Goal: Navigation & Orientation: Find specific page/section

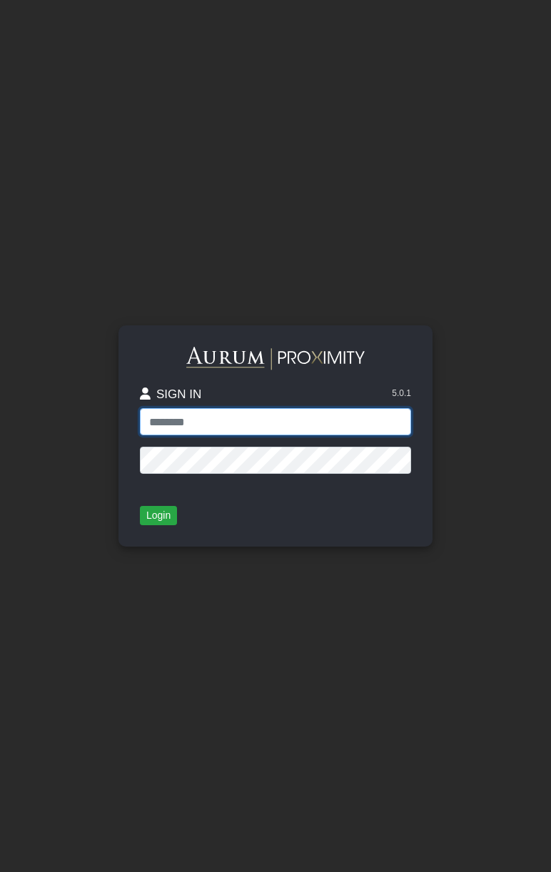
type input "**********"
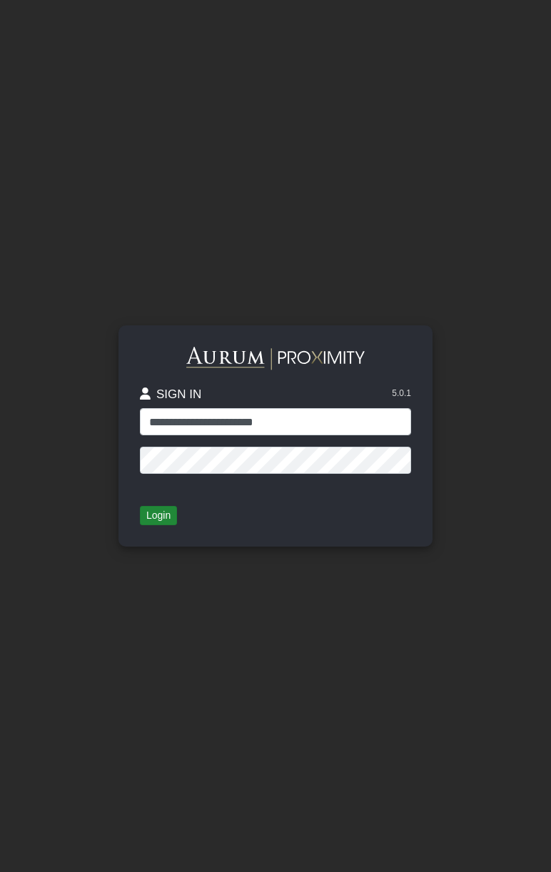
click at [157, 516] on button "Login" at bounding box center [158, 516] width 37 height 20
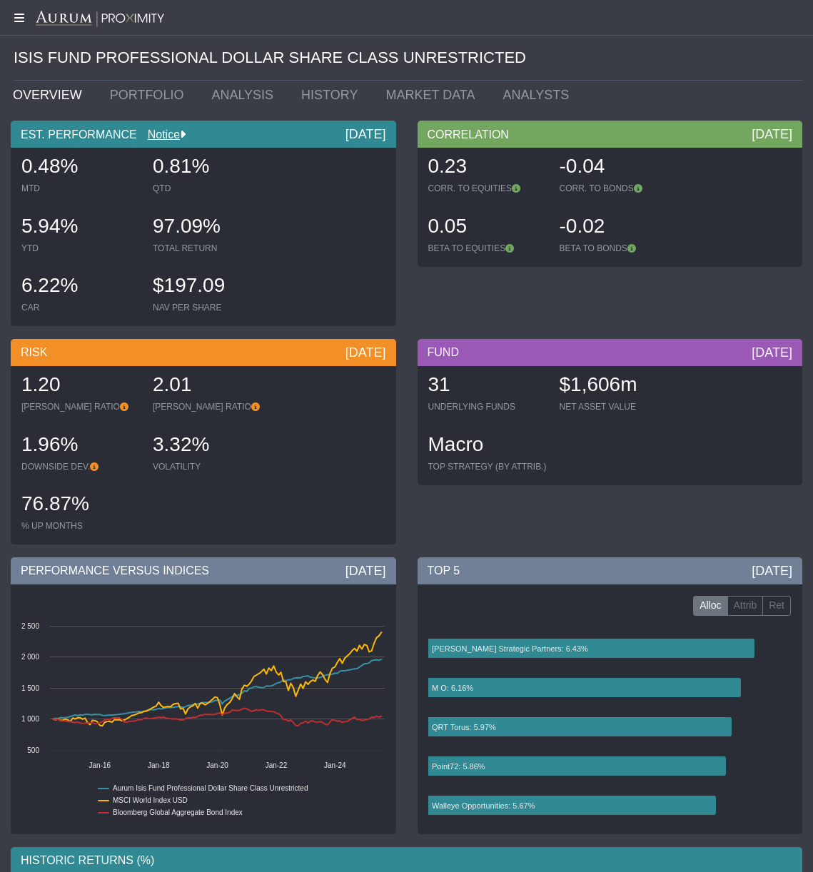
click at [20, 21] on icon at bounding box center [18, 17] width 36 height 11
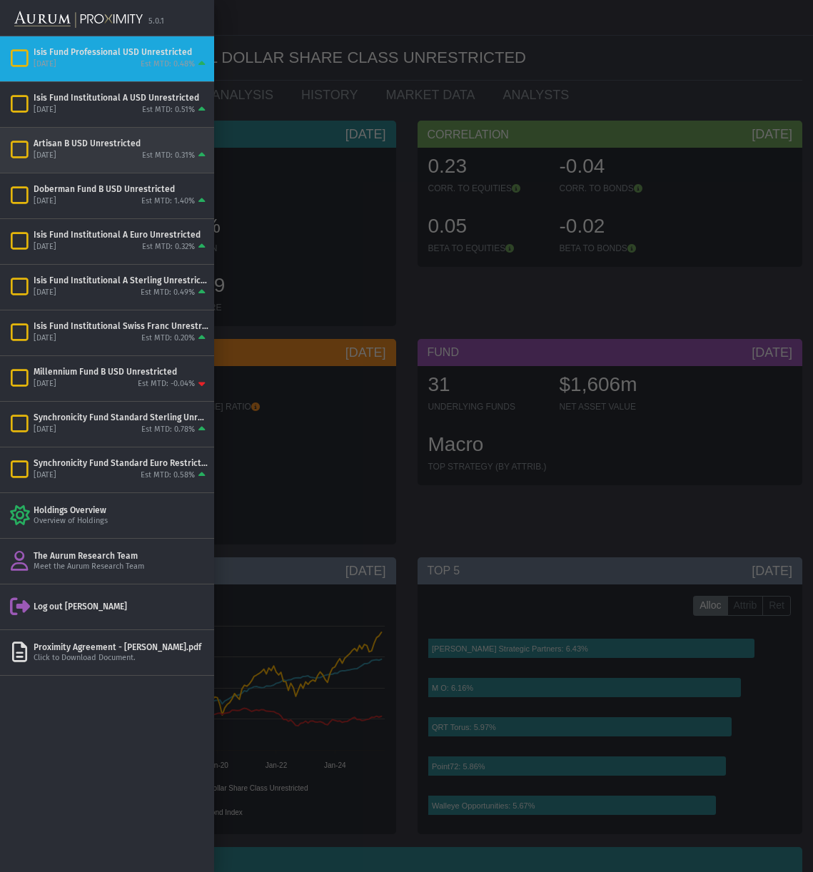
click at [85, 147] on div "Artisan B USD Unrestricted" at bounding box center [121, 143] width 175 height 11
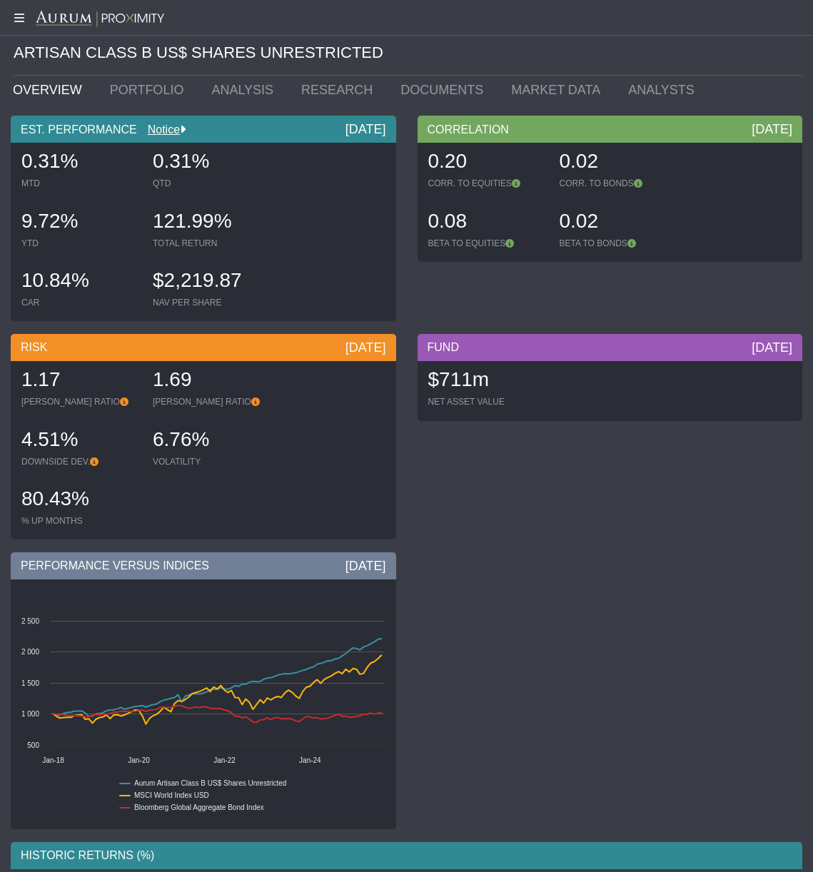
scroll to position [1, 0]
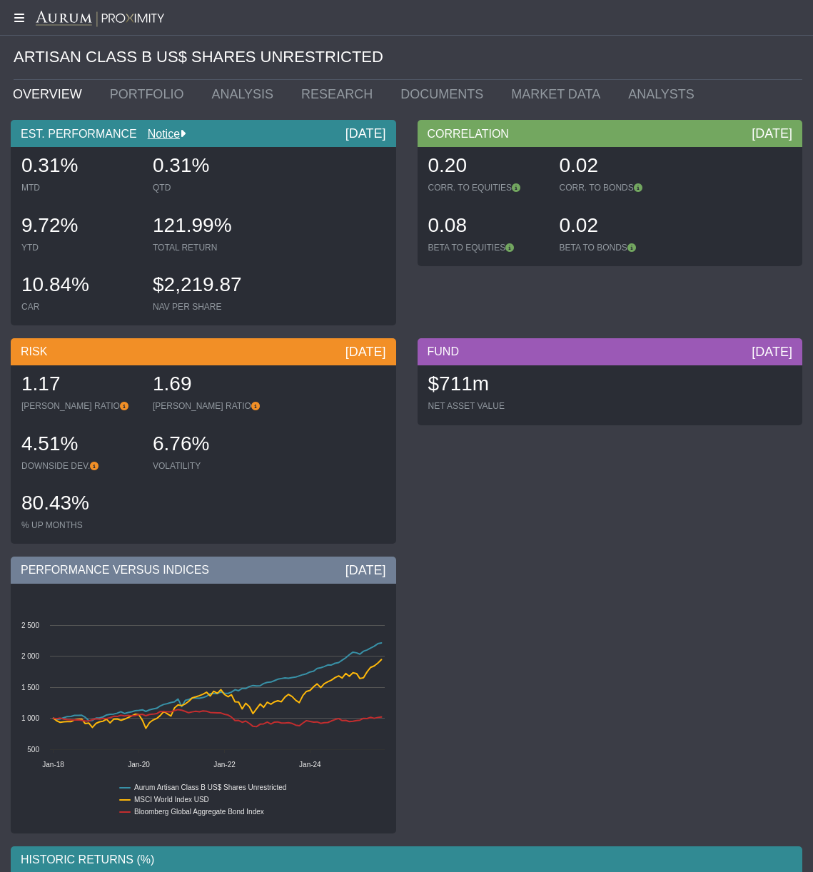
click at [15, 19] on icon at bounding box center [18, 17] width 36 height 11
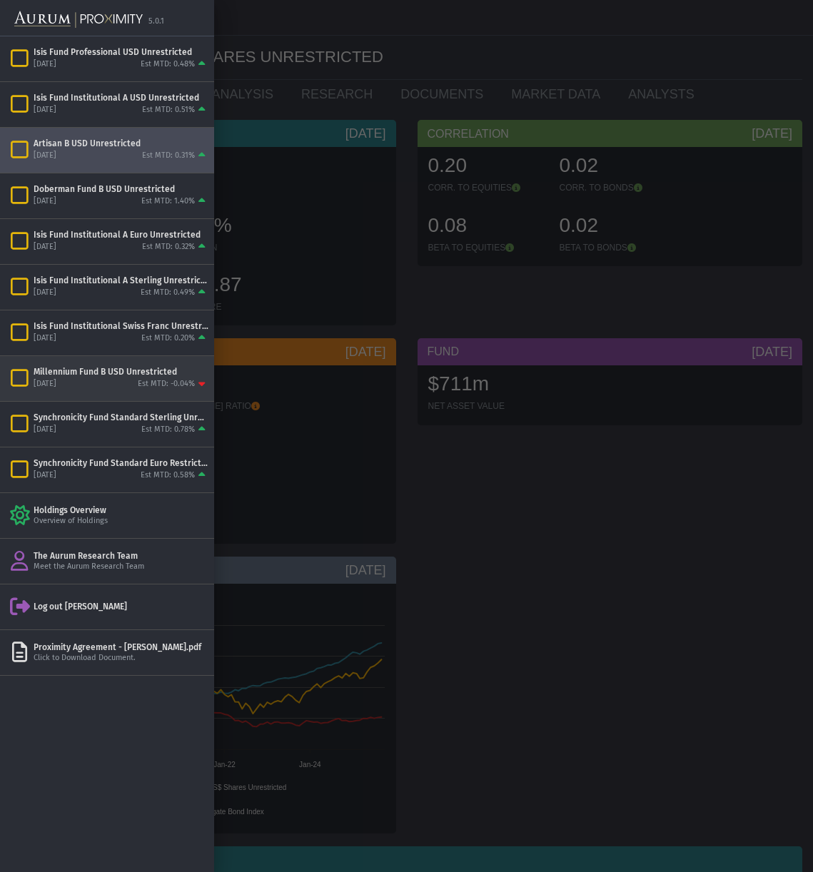
click at [83, 376] on div "Millennium Fund B USD Unrestricted" at bounding box center [121, 371] width 175 height 11
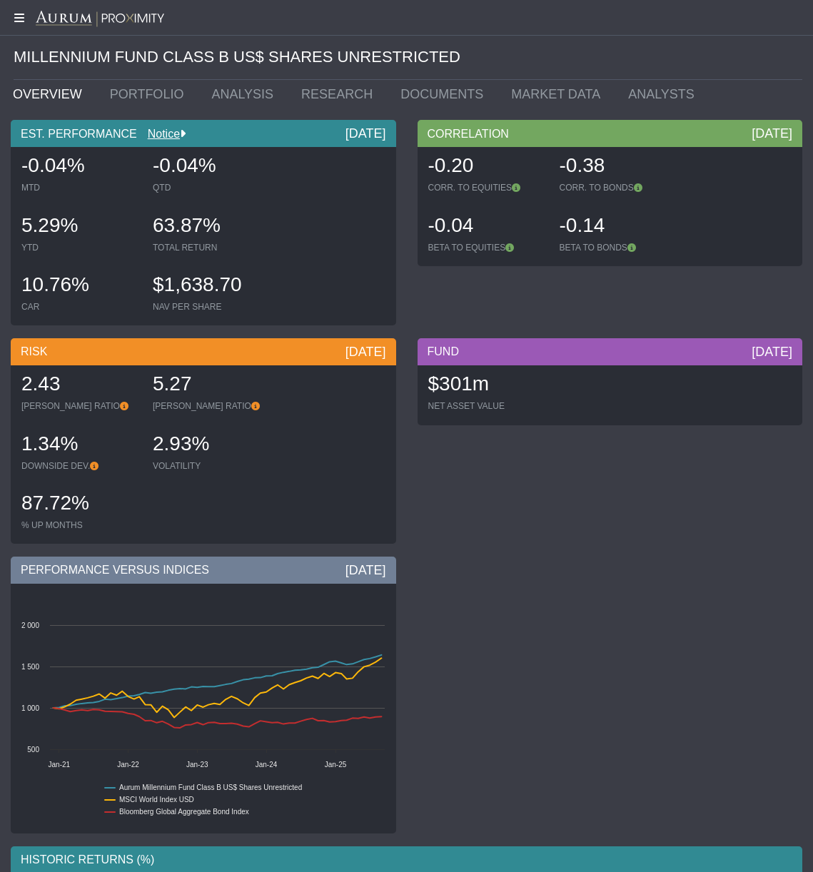
click at [17, 16] on icon at bounding box center [18, 17] width 36 height 11
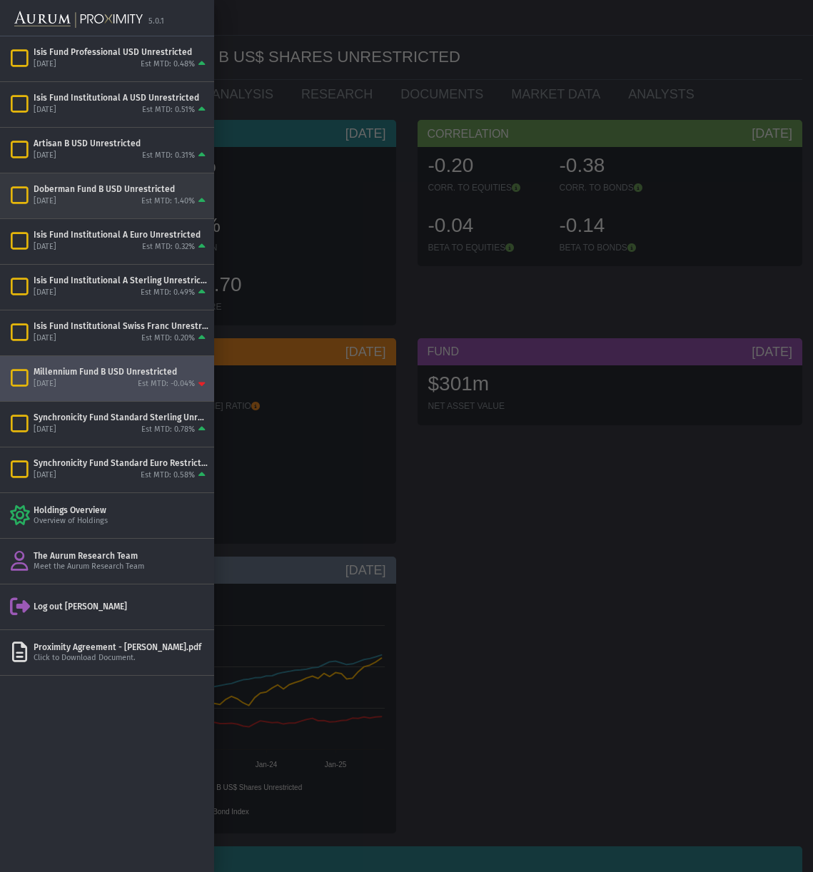
click at [70, 189] on div "Doberman Fund B USD Unrestricted" at bounding box center [121, 188] width 175 height 11
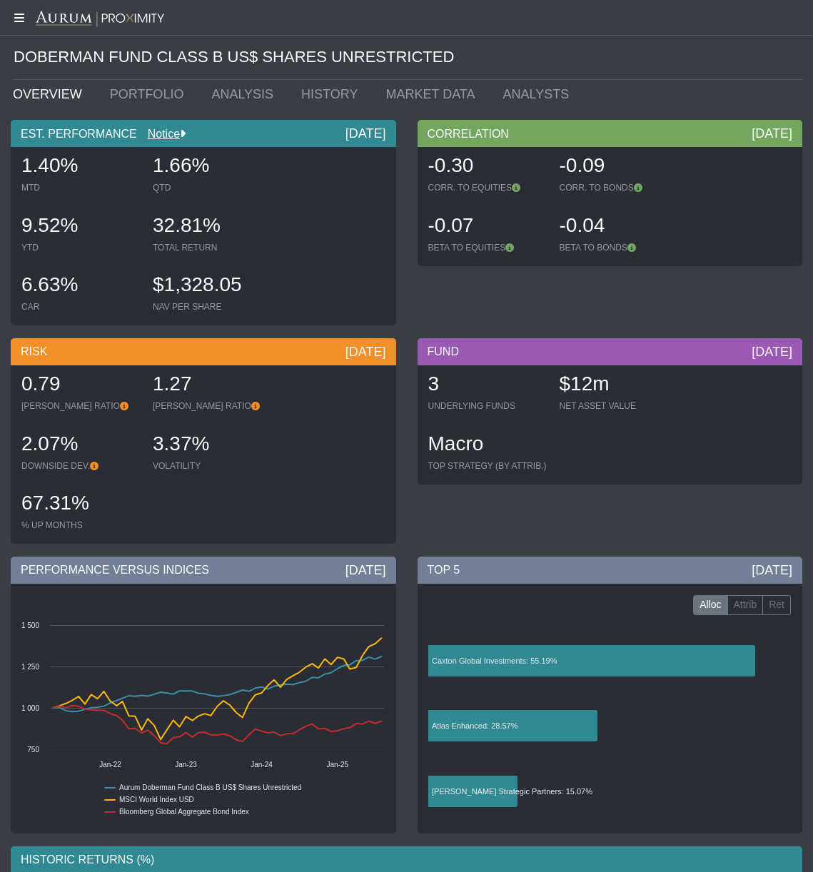
click at [23, 19] on icon at bounding box center [18, 17] width 36 height 11
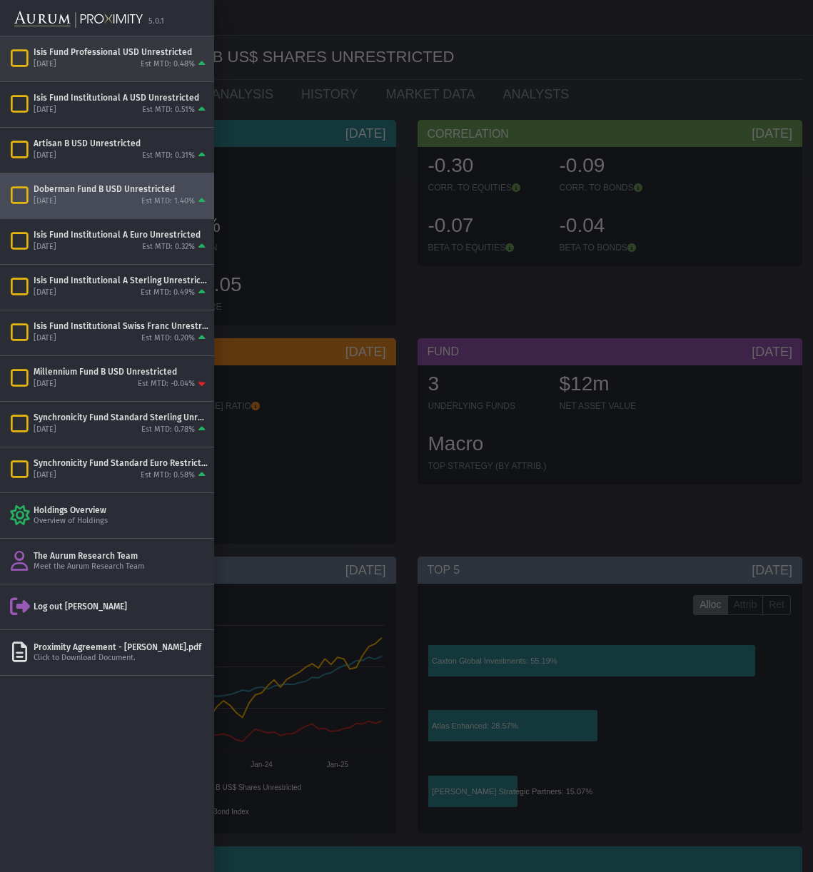
click at [56, 61] on div "[DATE]" at bounding box center [45, 64] width 23 height 11
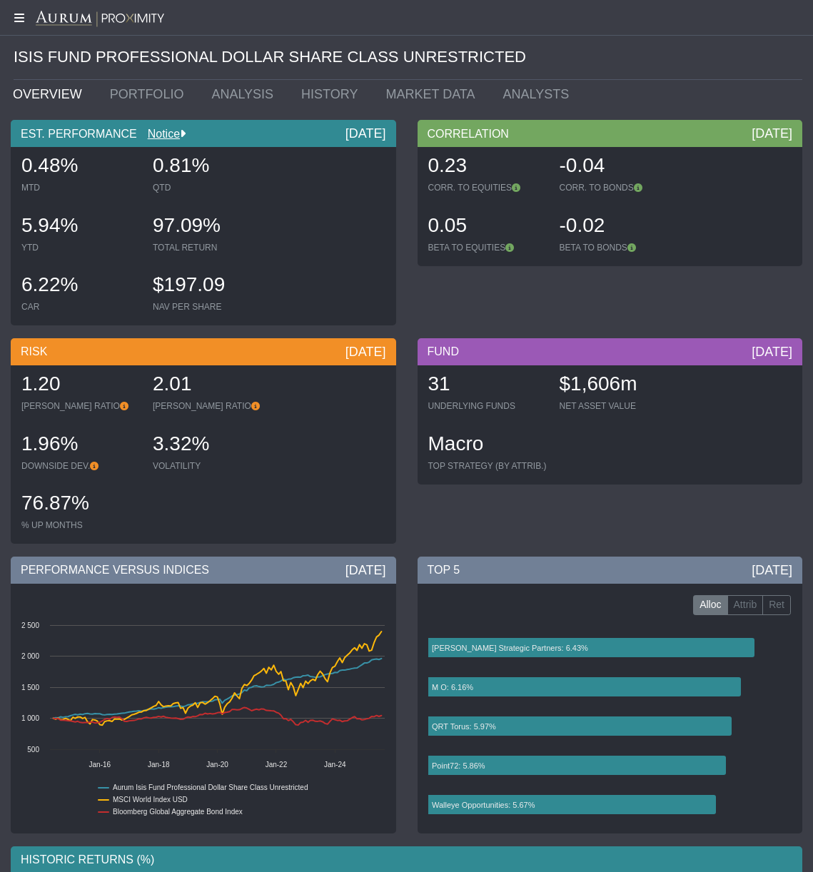
click at [20, 15] on icon at bounding box center [18, 17] width 36 height 11
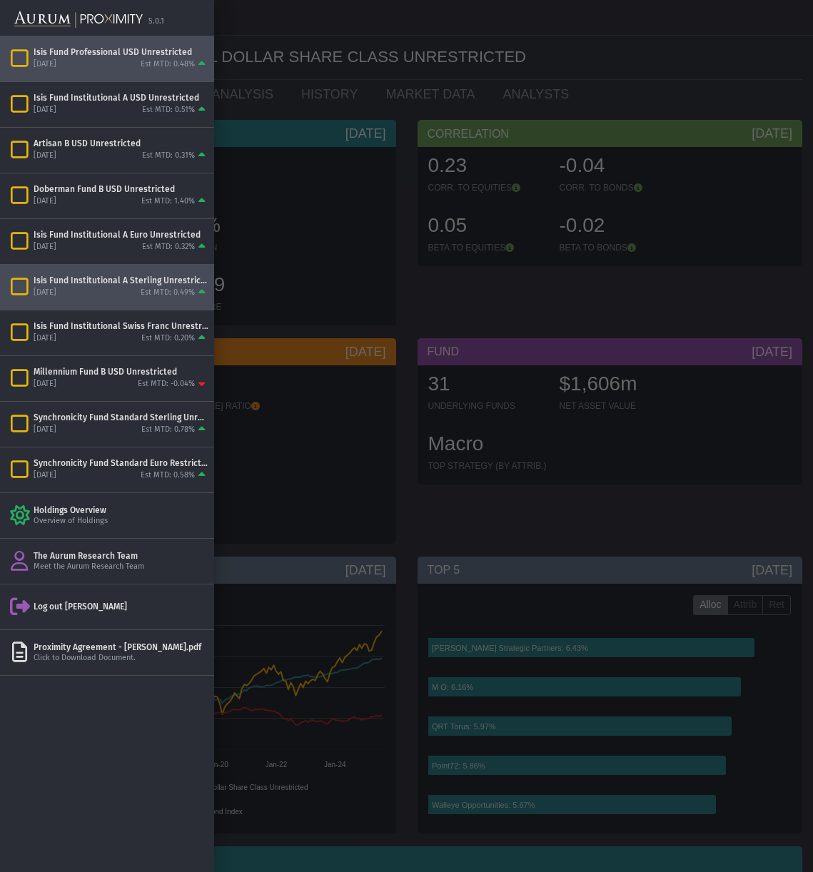
click at [124, 277] on div "Isis Fund Institutional A Sterling Unrestricted" at bounding box center [121, 280] width 175 height 11
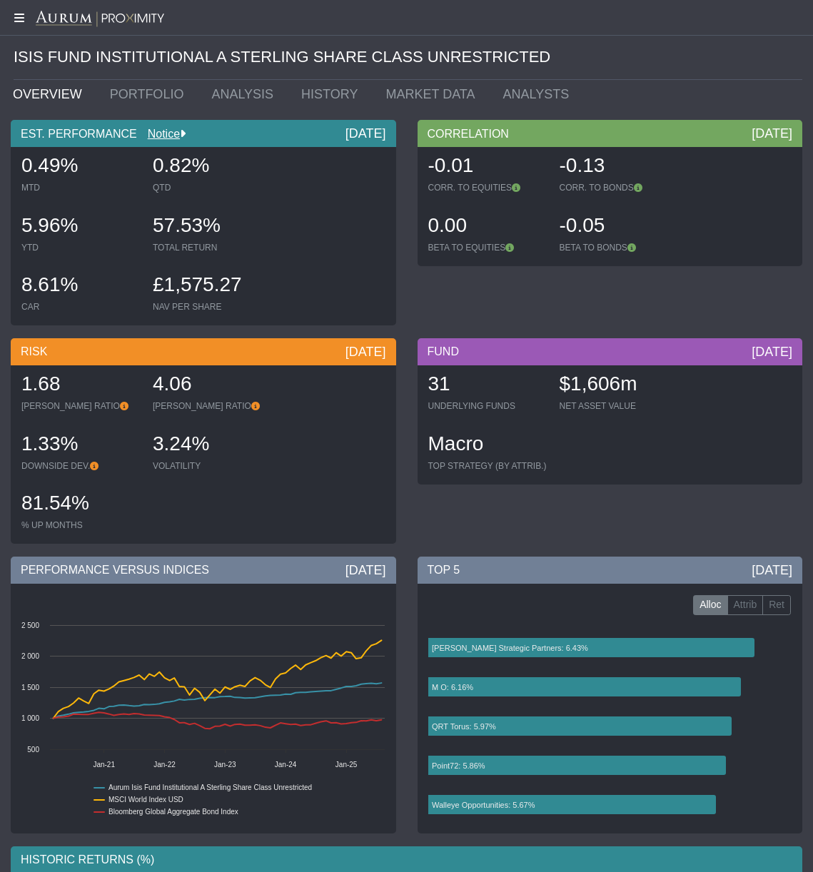
click at [17, 15] on icon at bounding box center [18, 17] width 36 height 11
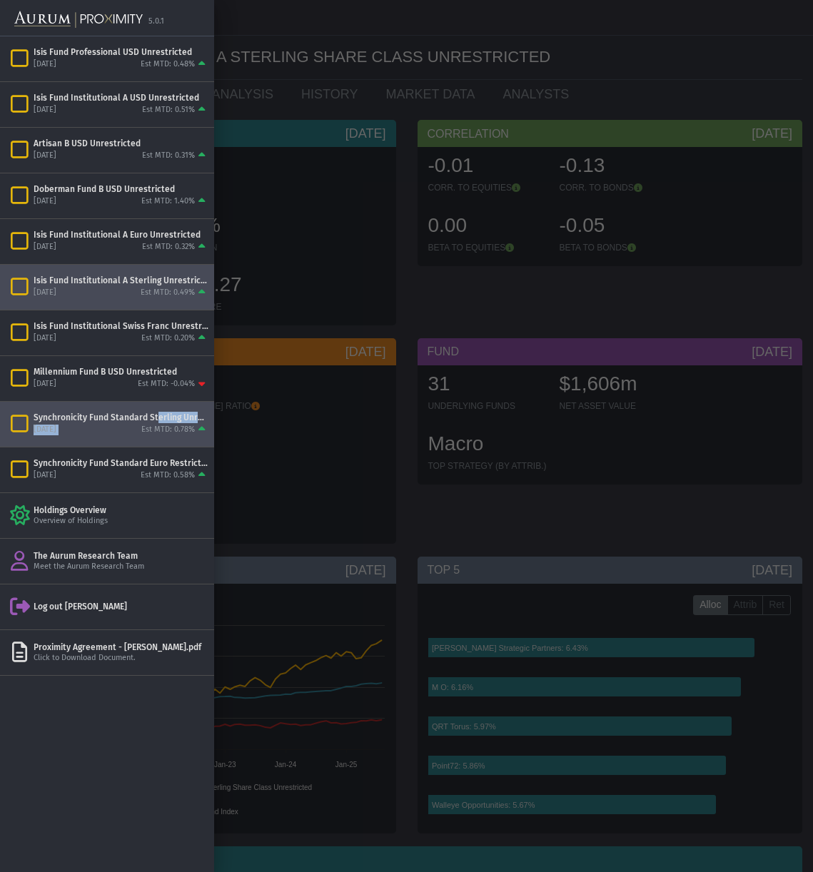
drag, startPoint x: 147, startPoint y: 424, endPoint x: 136, endPoint y: 423, distance: 10.8
click at [147, 424] on div "Synchronicity Fund Standard Sterling Unrestricted [DATE] Est MTD: 0.78%" at bounding box center [121, 424] width 175 height 24
